Goal: Transaction & Acquisition: Purchase product/service

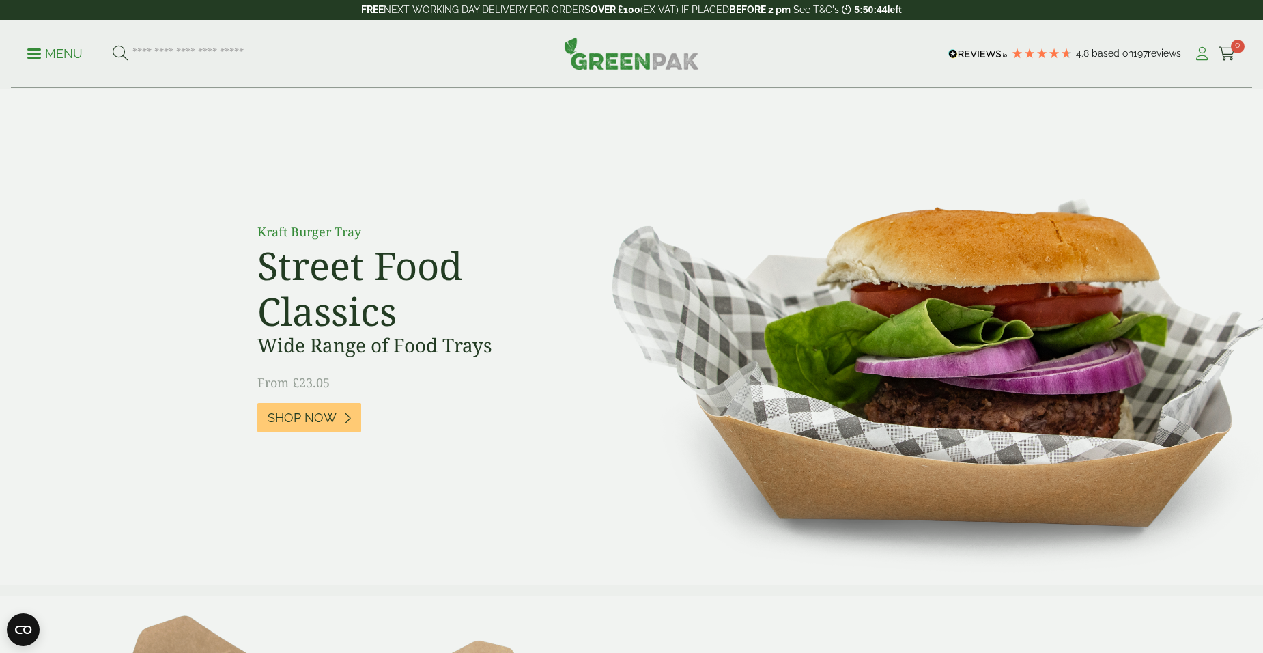
click at [1197, 56] on icon at bounding box center [1201, 54] width 17 height 14
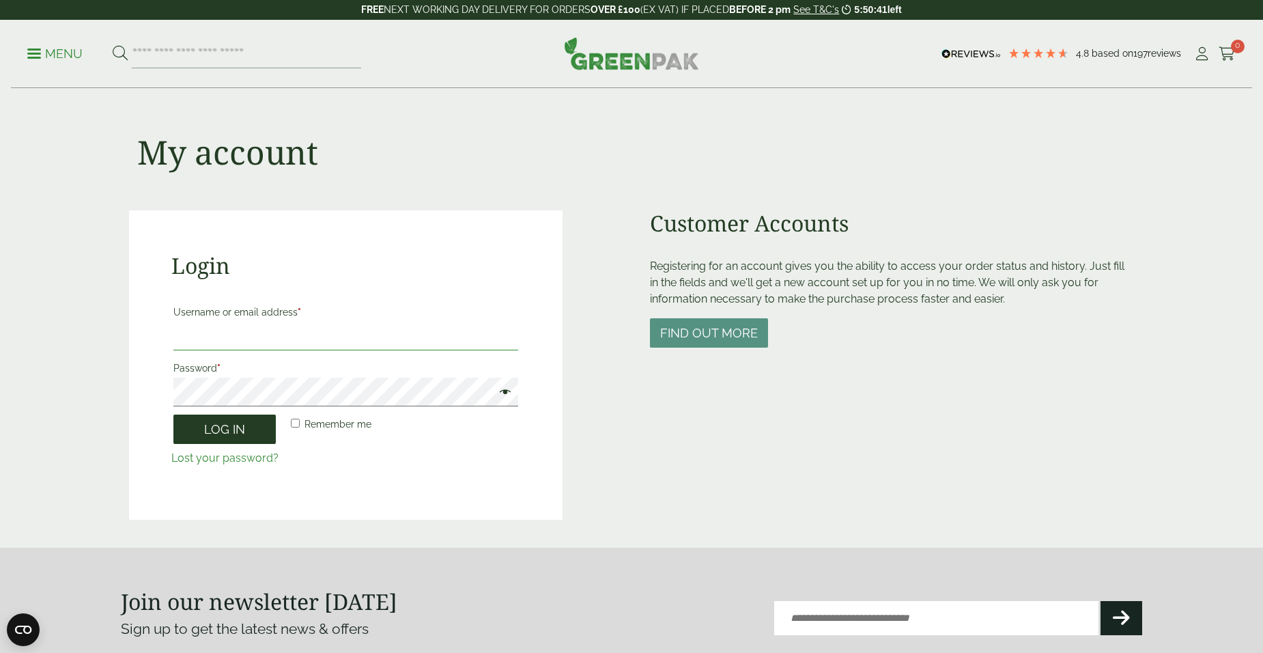
type input "**********"
click at [218, 433] on button "Log in" at bounding box center [224, 428] width 102 height 29
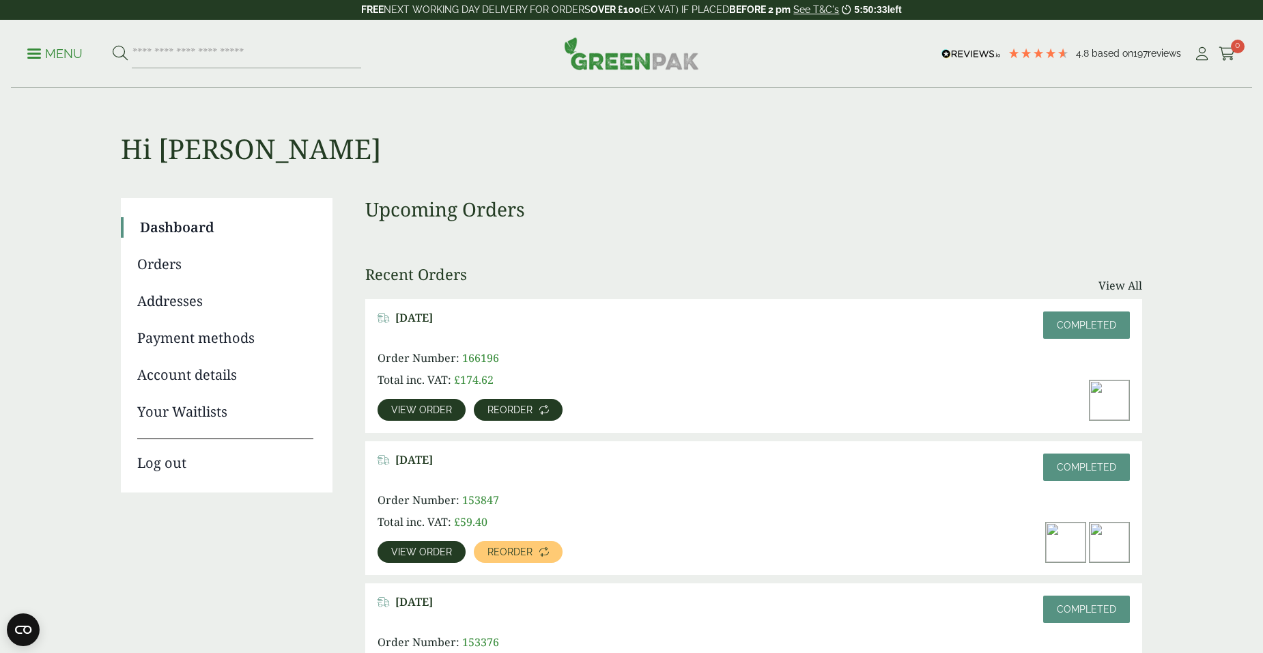
click at [517, 410] on span "Reorder" at bounding box center [509, 410] width 45 height 10
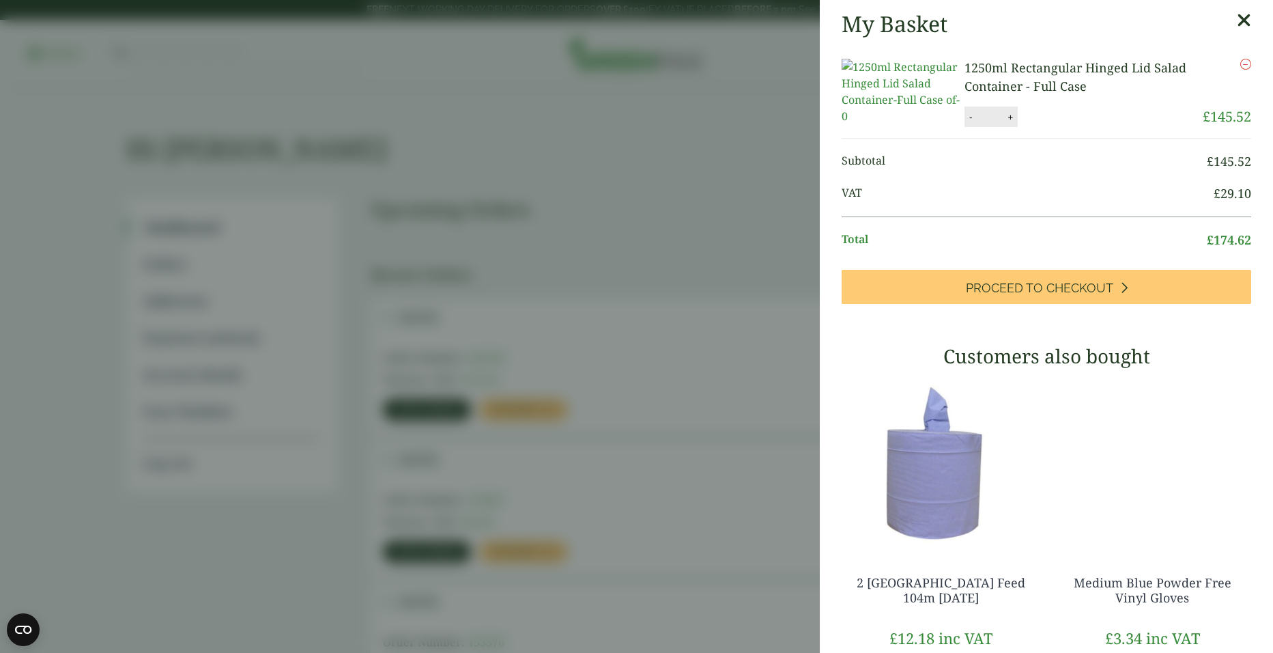
click at [1237, 20] on icon at bounding box center [1244, 20] width 14 height 19
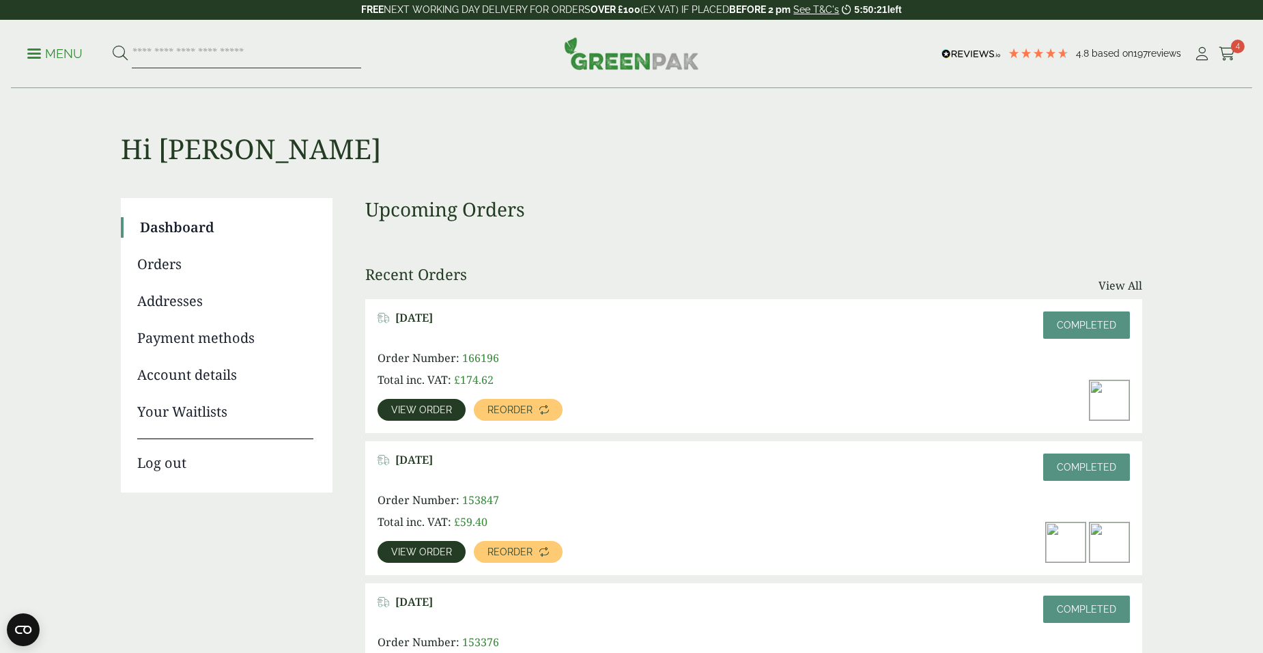
click at [247, 53] on input "search" at bounding box center [246, 54] width 229 height 29
type input "*****"
click at [113, 45] on button at bounding box center [120, 54] width 15 height 18
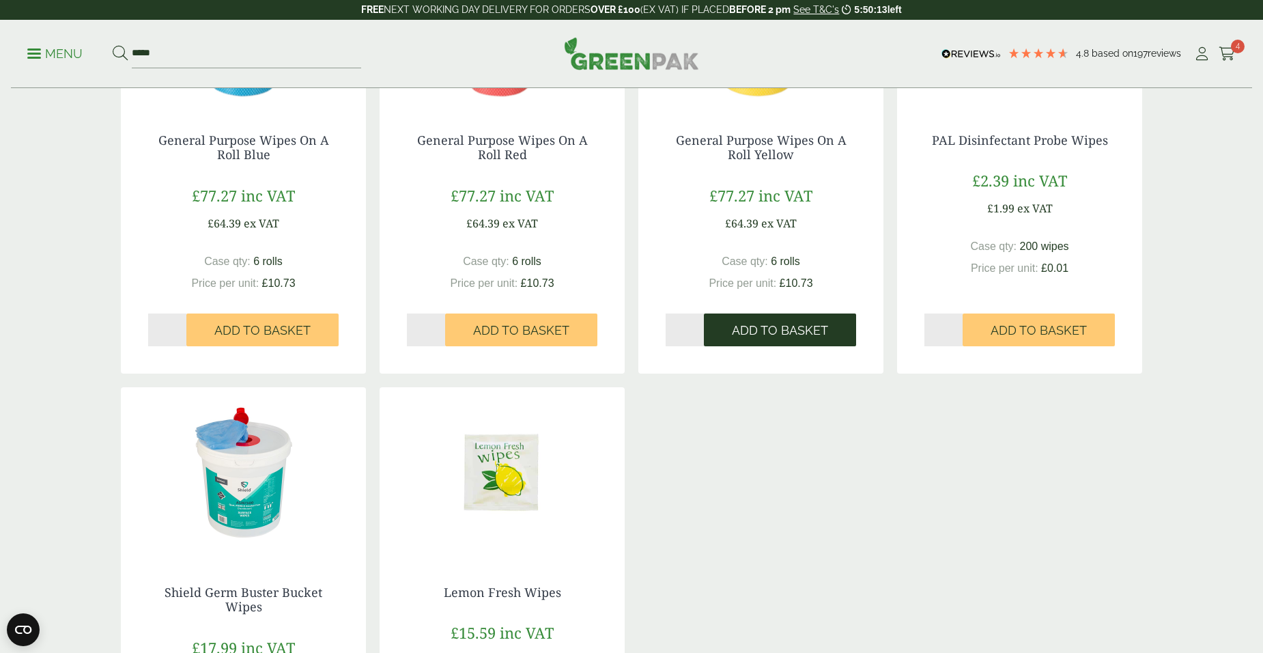
scroll to position [546, 0]
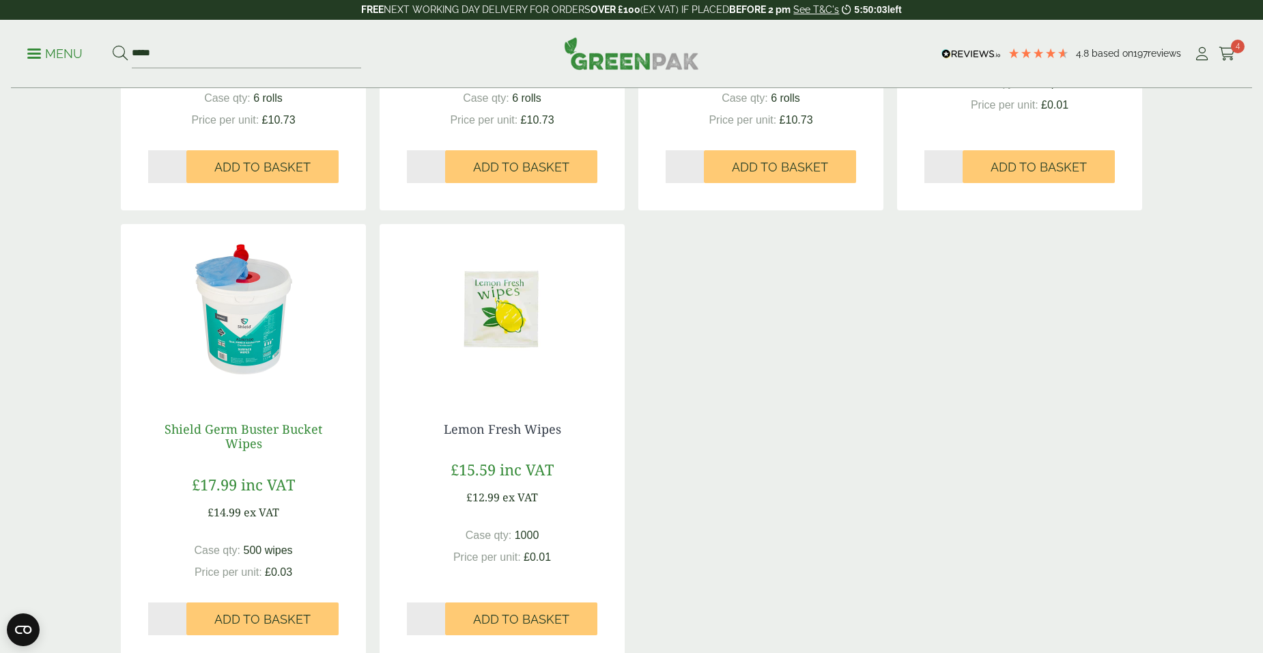
click at [233, 431] on link "Shield Germ Buster Bucket Wipes" at bounding box center [244, 435] width 158 height 31
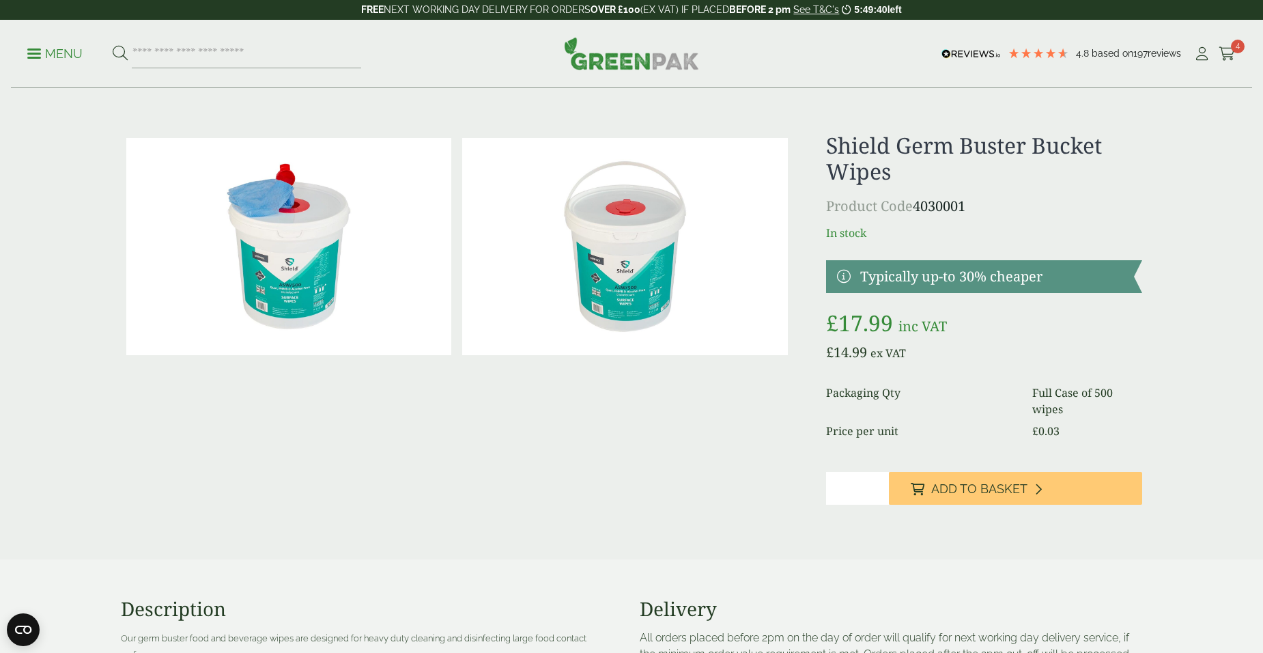
click at [298, 300] on img at bounding box center [288, 246] width 325 height 217
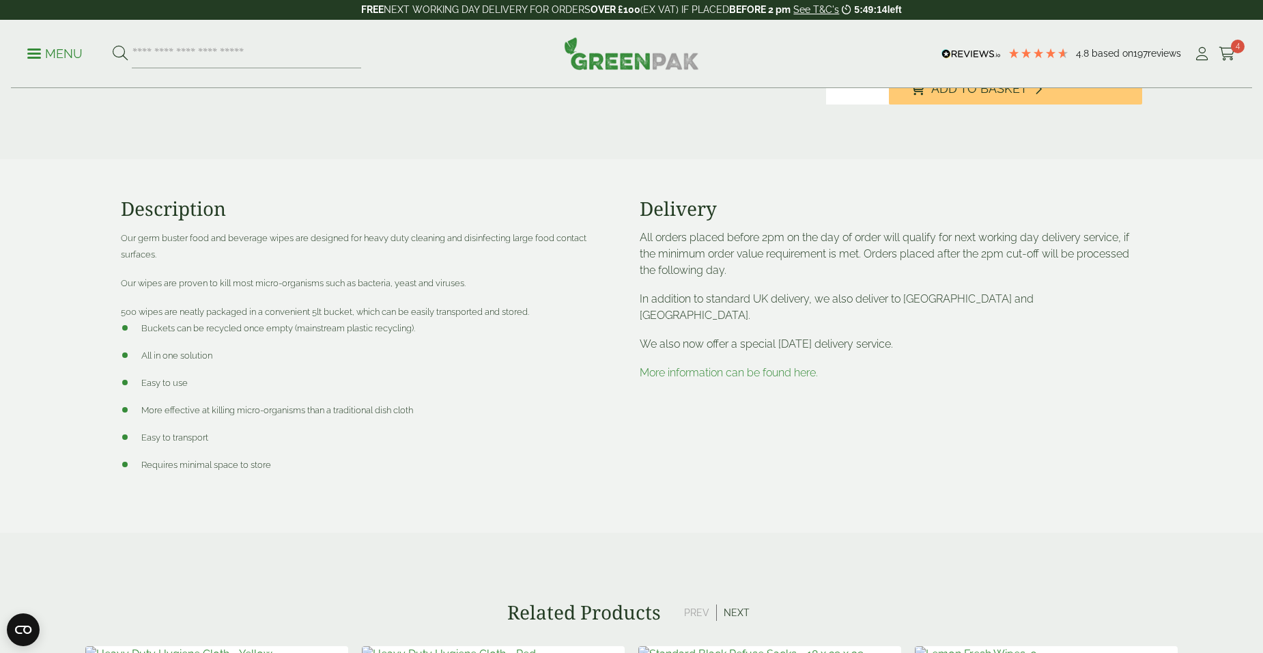
scroll to position [410, 0]
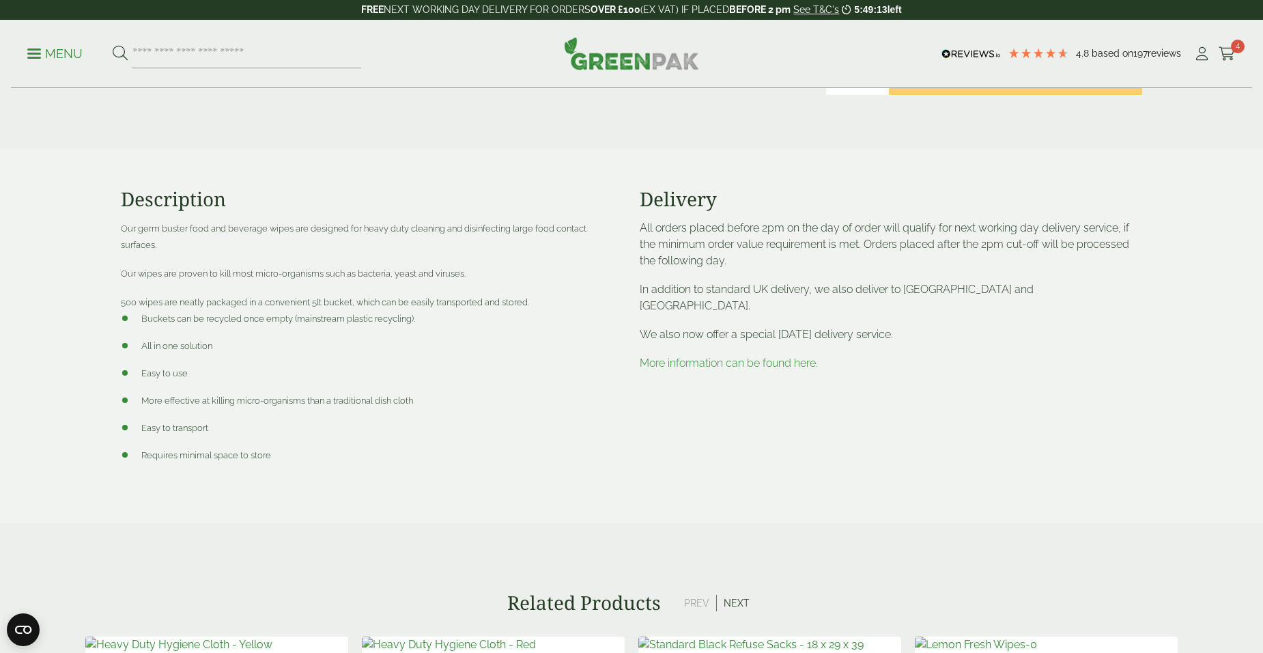
click at [719, 356] on link "More information can be found here." at bounding box center [729, 362] width 178 height 13
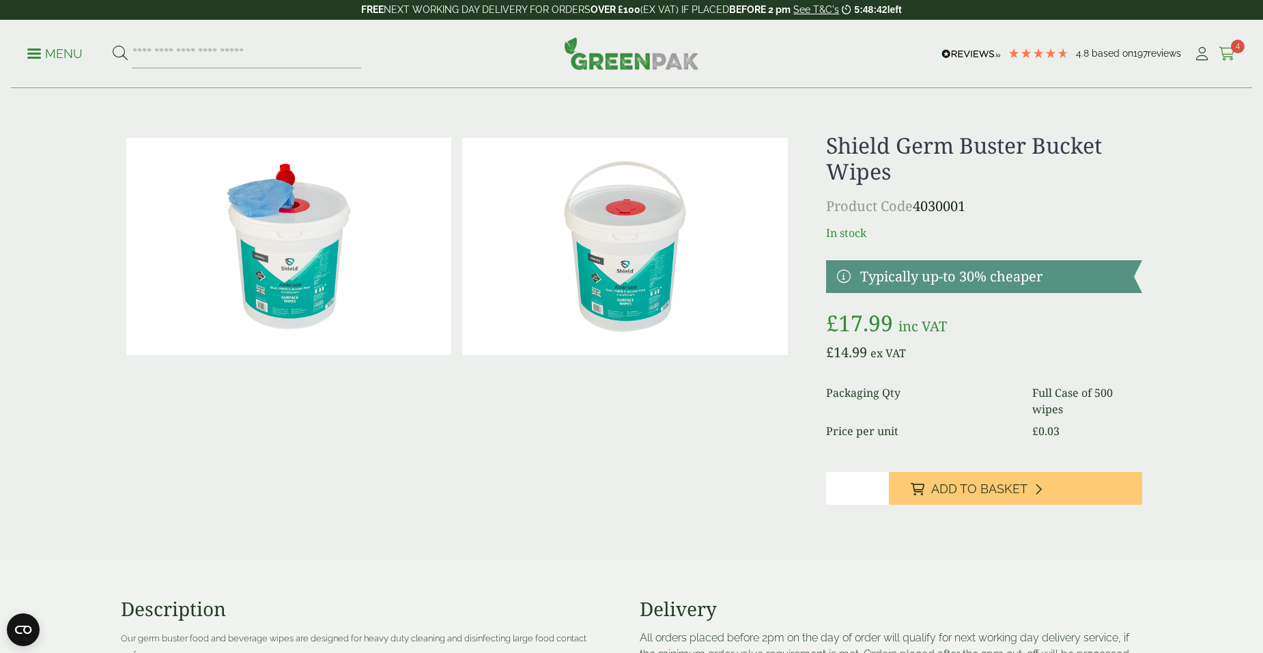
click at [1232, 53] on icon at bounding box center [1226, 54] width 17 height 14
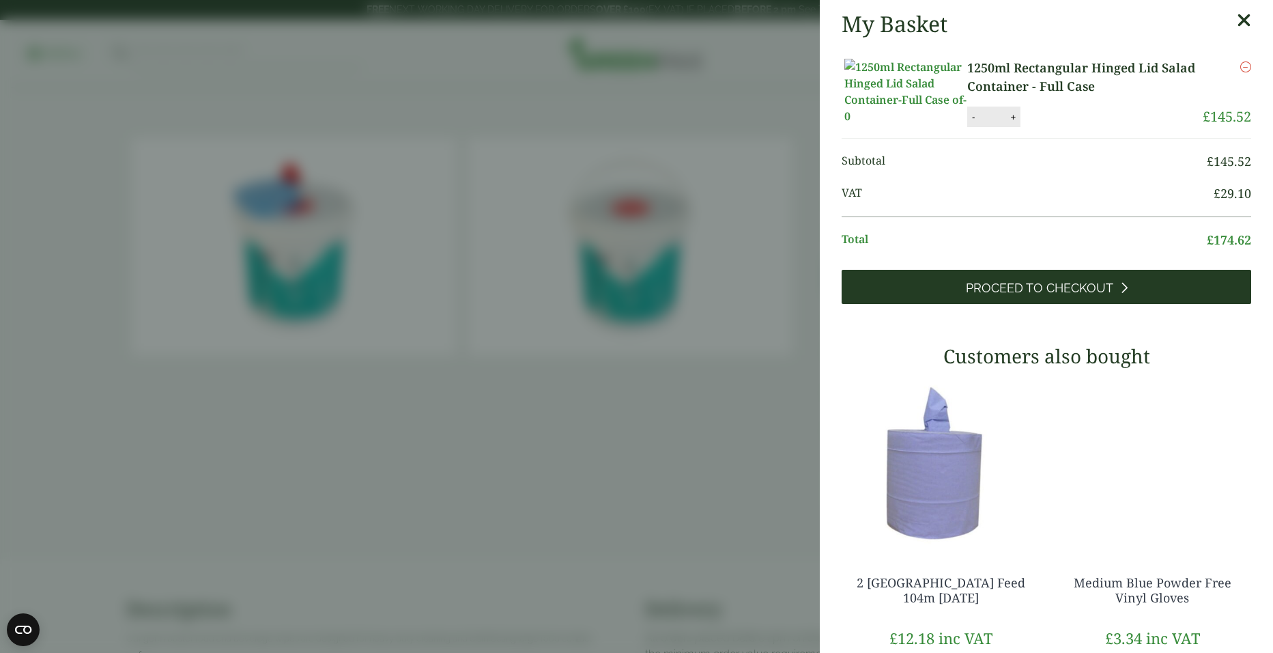
click at [1035, 296] on span "Proceed to Checkout" at bounding box center [1039, 288] width 147 height 15
